Goal: Use online tool/utility: Utilize a website feature to perform a specific function

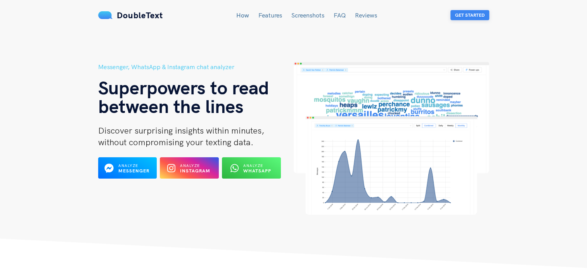
click at [476, 14] on button "Get Started" at bounding box center [469, 15] width 39 height 10
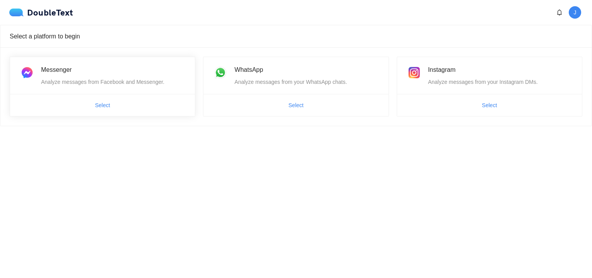
click at [83, 94] on ul "Select" at bounding box center [102, 105] width 185 height 22
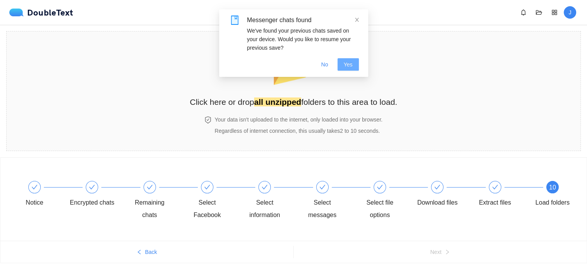
click at [345, 66] on span "Yes" at bounding box center [348, 64] width 9 height 9
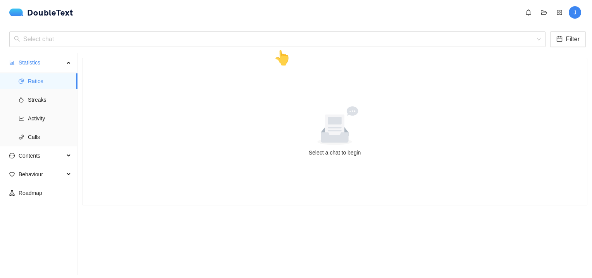
click at [325, 123] on icon at bounding box center [334, 127] width 19 height 26
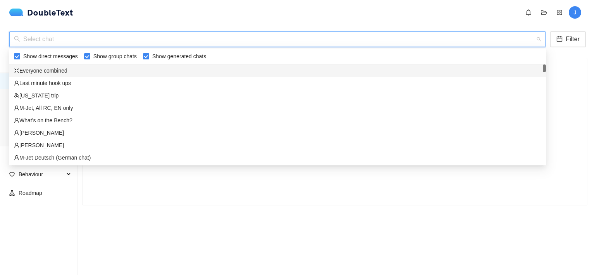
click at [179, 41] on input "search" at bounding box center [275, 39] width 522 height 15
click at [40, 70] on div "Everyone combined" at bounding box center [278, 70] width 528 height 9
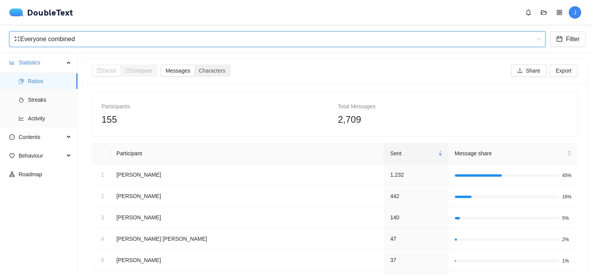
click at [179, 72] on span "Messages" at bounding box center [178, 70] width 25 height 6
click at [161, 65] on input "Messages" at bounding box center [161, 65] width 0 height 0
